Goal: Transaction & Acquisition: Purchase product/service

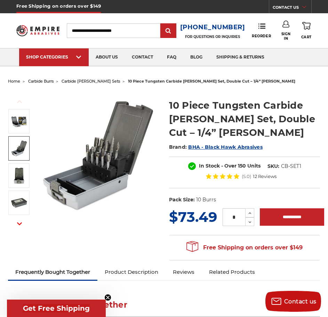
click at [27, 145] on img at bounding box center [18, 148] width 17 height 17
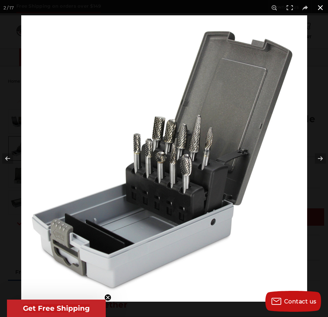
click at [320, 2] on button at bounding box center [320, 7] width 15 height 15
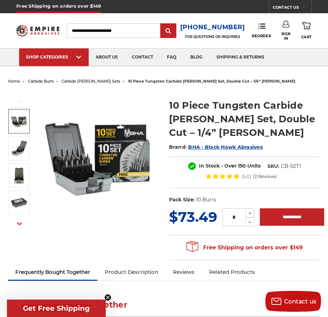
click at [18, 131] on link at bounding box center [18, 121] width 21 height 24
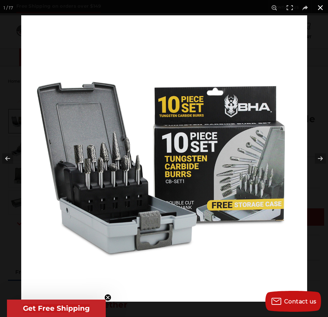
click at [319, 11] on button at bounding box center [320, 7] width 15 height 15
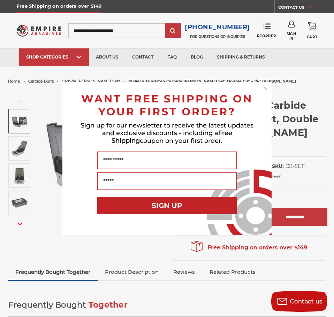
click at [263, 88] on circle "Close dialog" at bounding box center [265, 88] width 7 height 7
